Goal: Information Seeking & Learning: Find specific fact

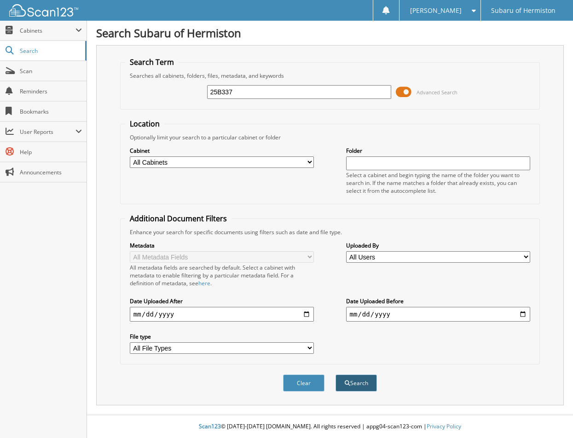
type input "25B337"
click at [358, 385] on button "Search" at bounding box center [355, 383] width 41 height 17
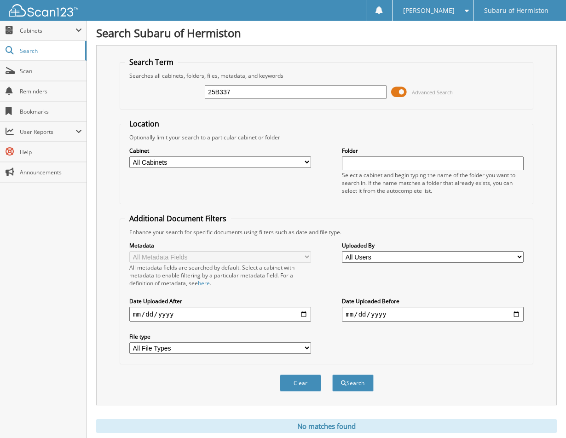
click at [242, 95] on input "25B337" at bounding box center [296, 92] width 182 height 14
drag, startPoint x: 258, startPoint y: 91, endPoint x: 175, endPoint y: 88, distance: 82.9
click at [175, 88] on div "25B337 Advanced Search" at bounding box center [327, 92] width 404 height 25
click at [25, 55] on link "Search" at bounding box center [43, 51] width 87 height 20
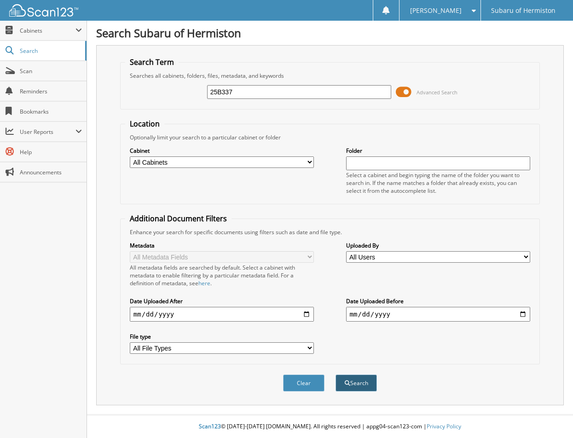
type input "25B337"
click at [362, 383] on button "Search" at bounding box center [355, 383] width 41 height 17
